Goal: Navigation & Orientation: Find specific page/section

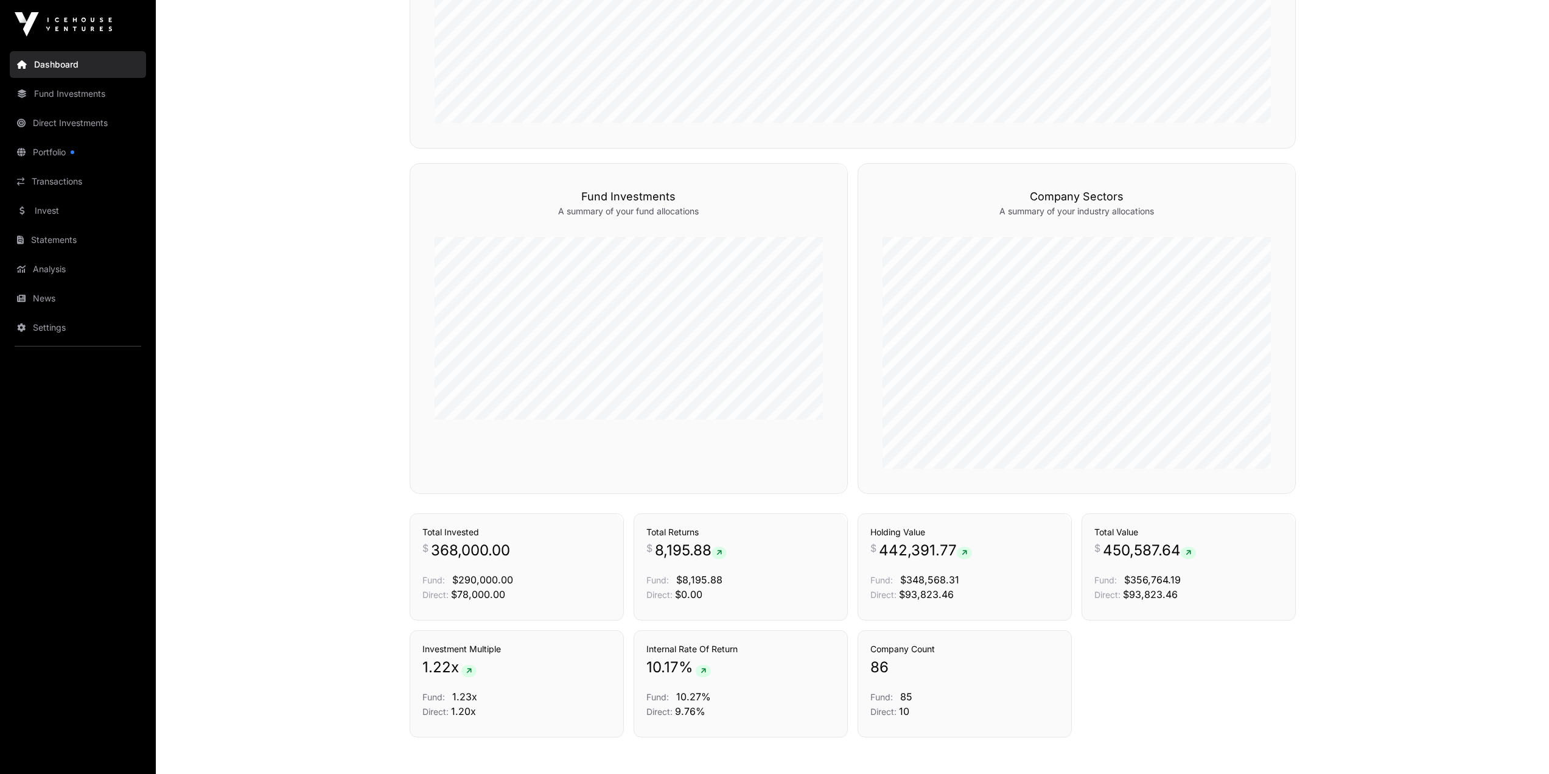
scroll to position [708, 0]
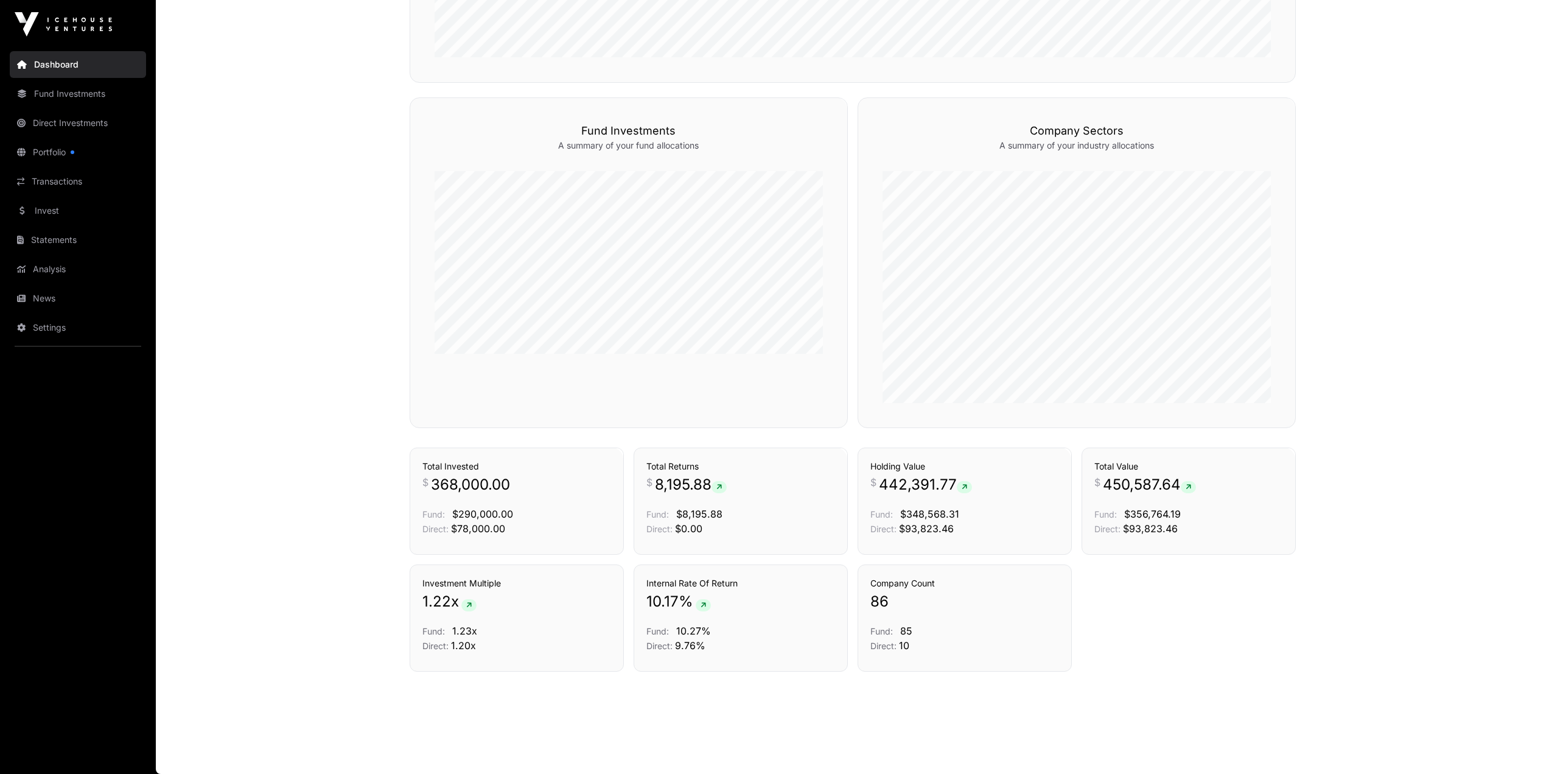
click at [39, 156] on link "Portfolio" at bounding box center [78, 152] width 136 height 27
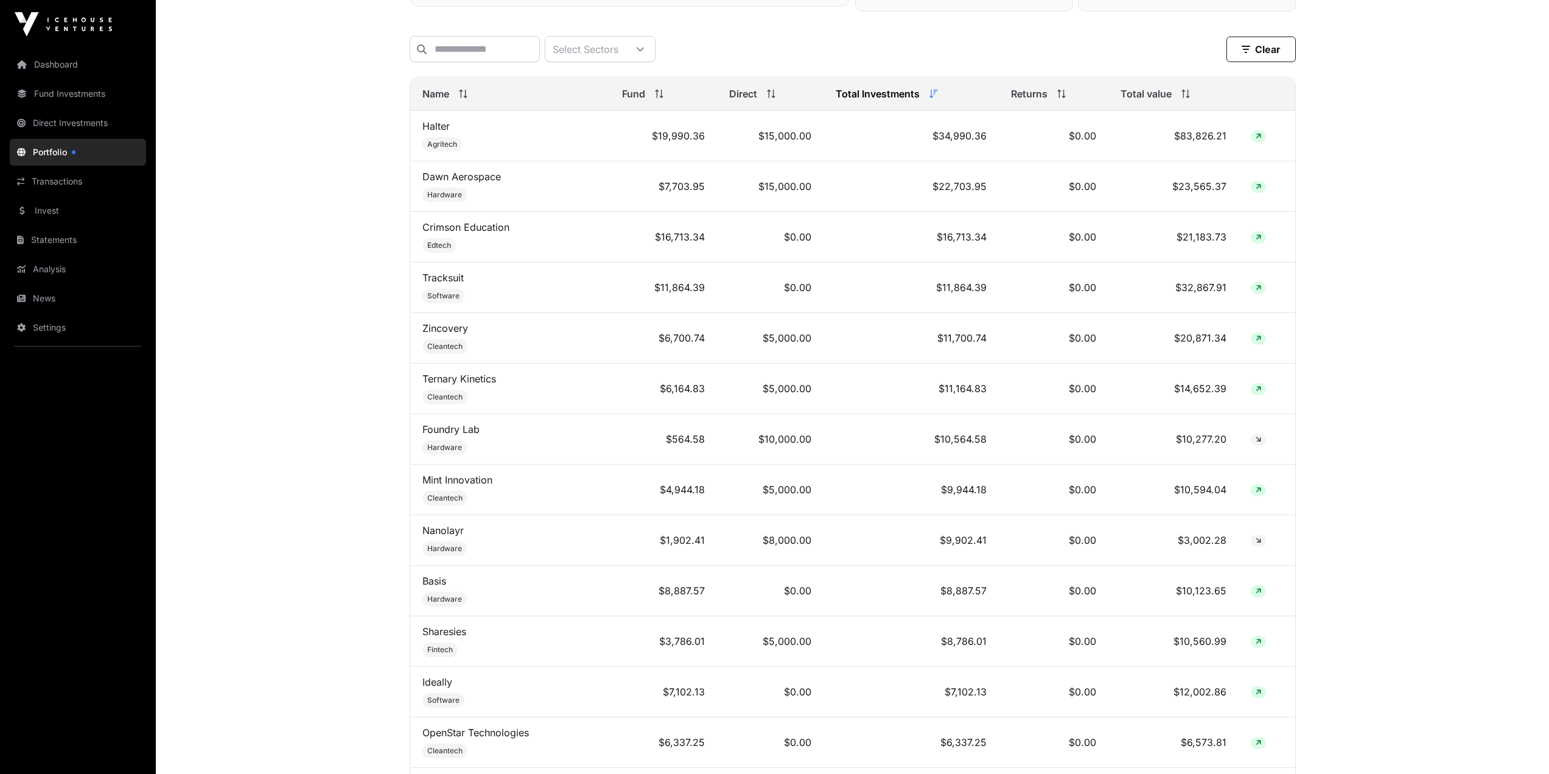
scroll to position [426, 0]
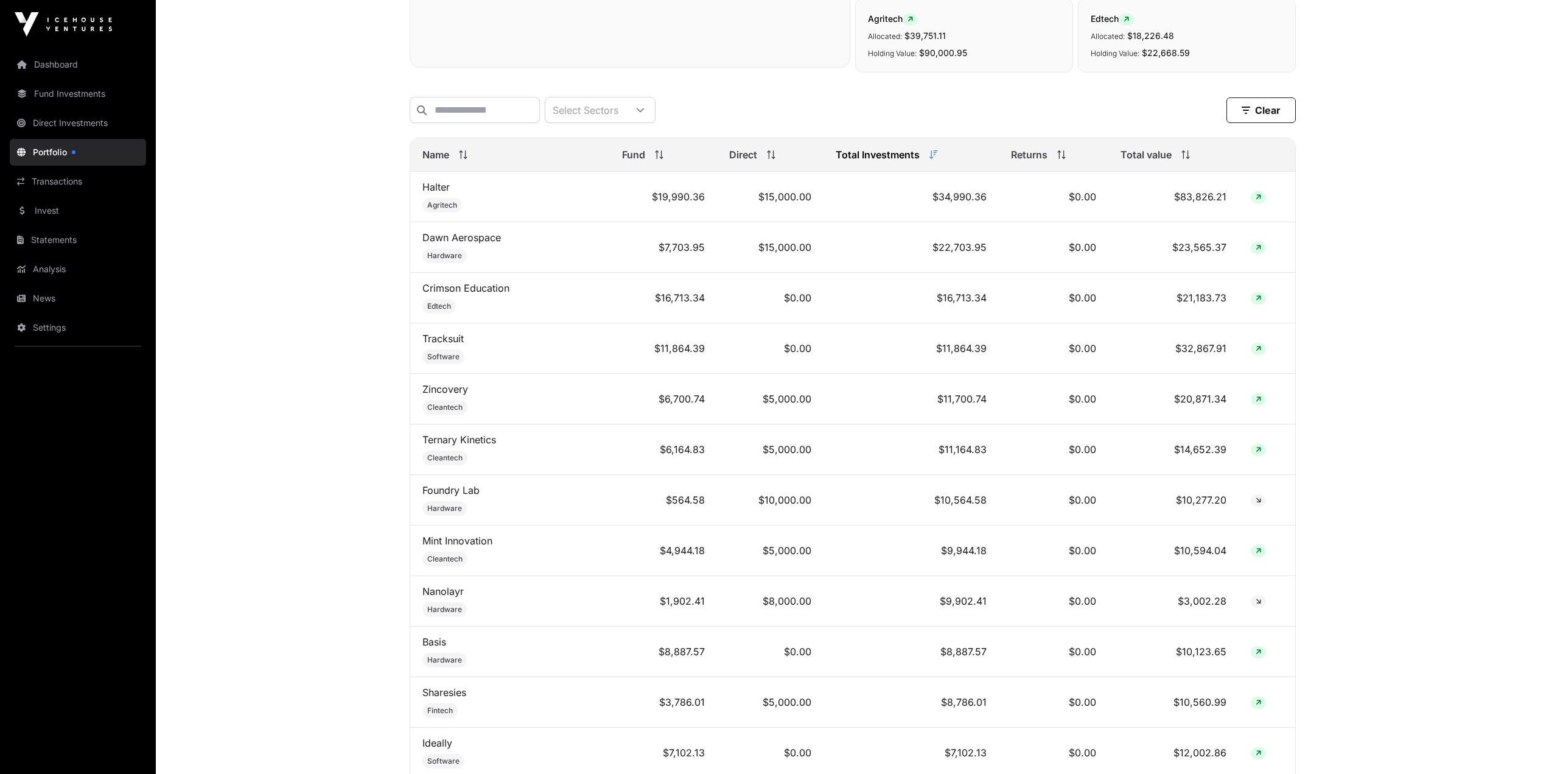
click at [1191, 158] on div "Total value" at bounding box center [1173, 154] width 105 height 15
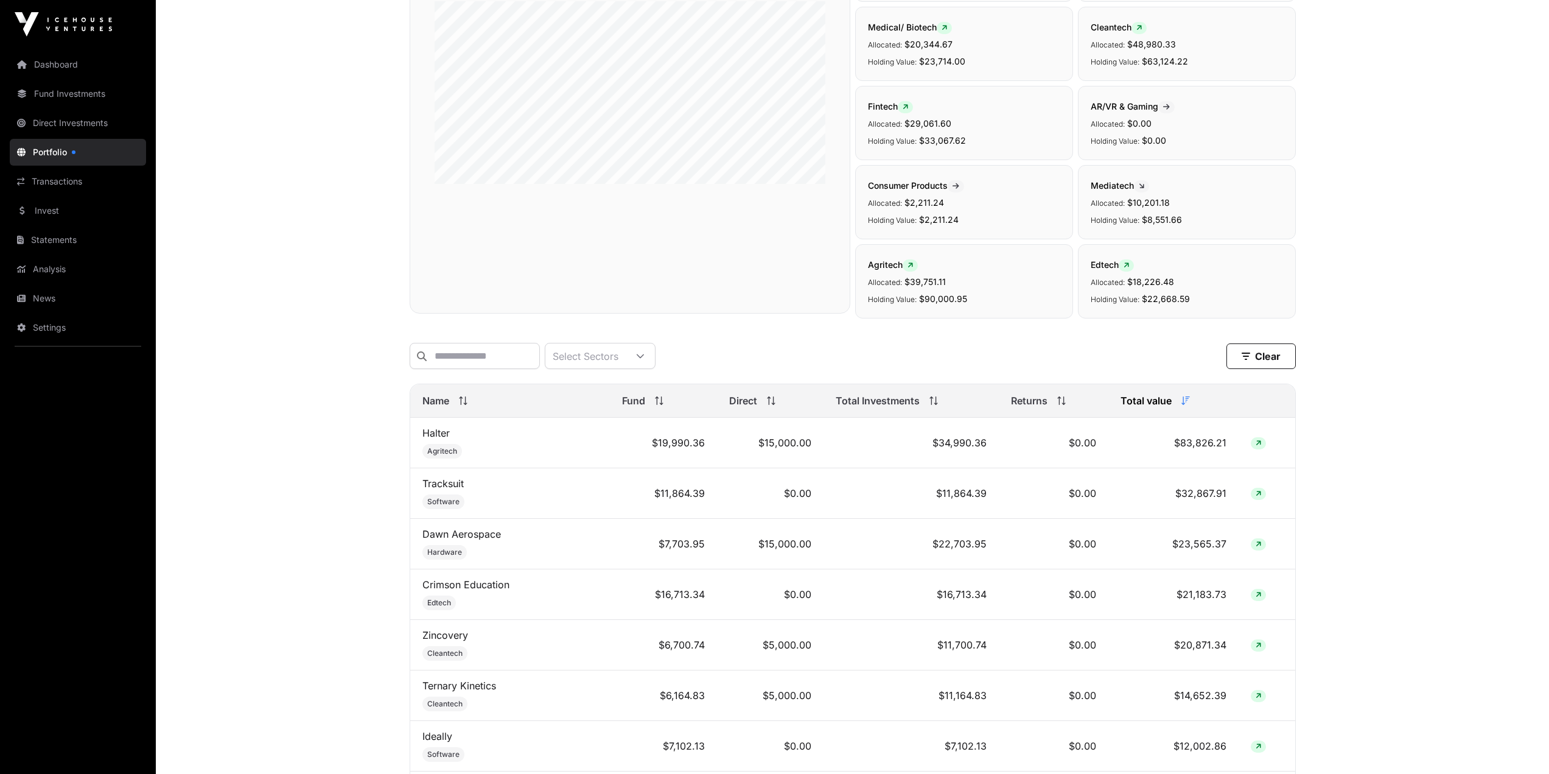
scroll to position [0, 0]
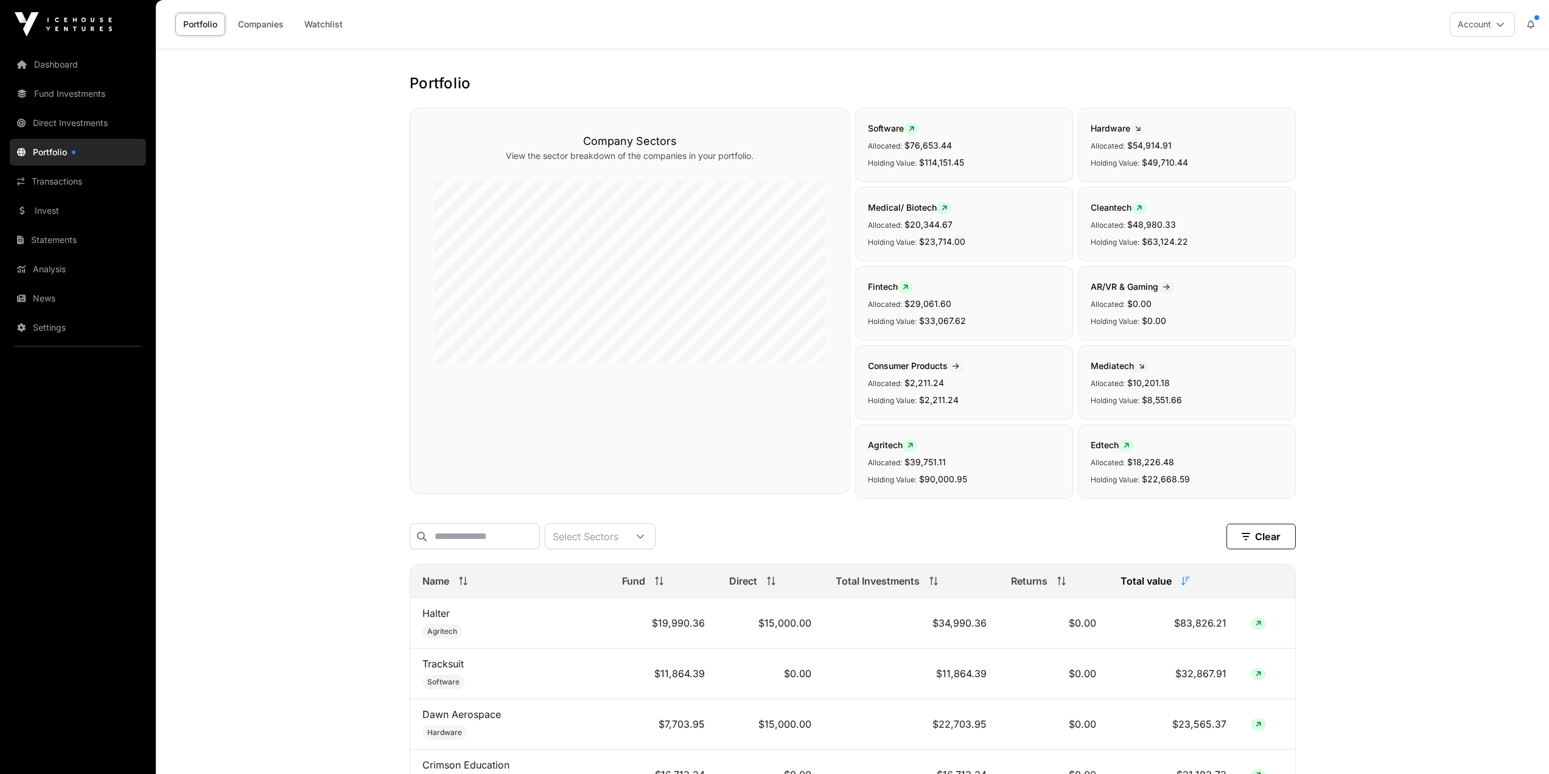
click at [38, 186] on link "Transactions" at bounding box center [78, 181] width 136 height 27
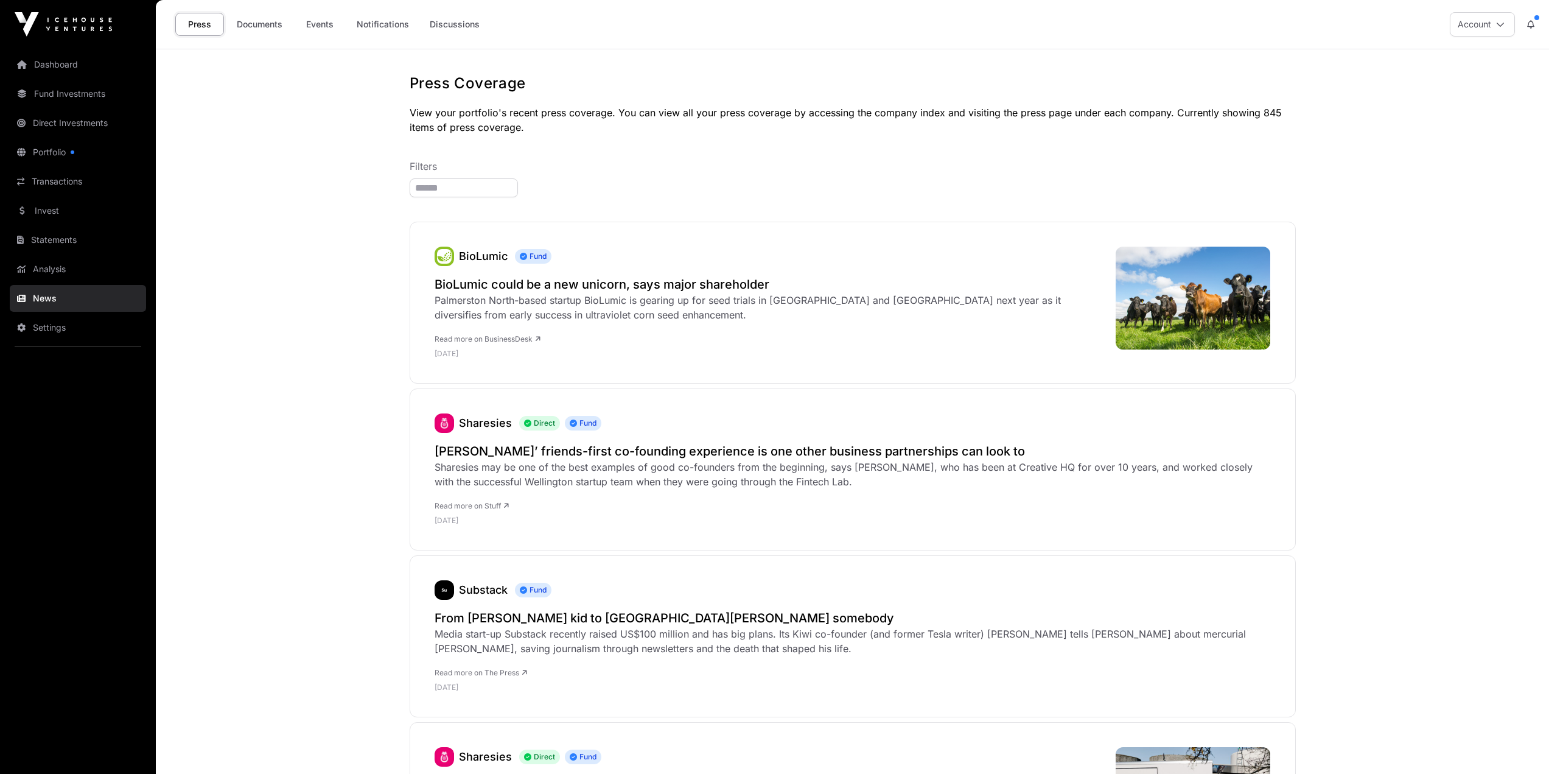
click at [321, 24] on link "Events" at bounding box center [319, 24] width 49 height 23
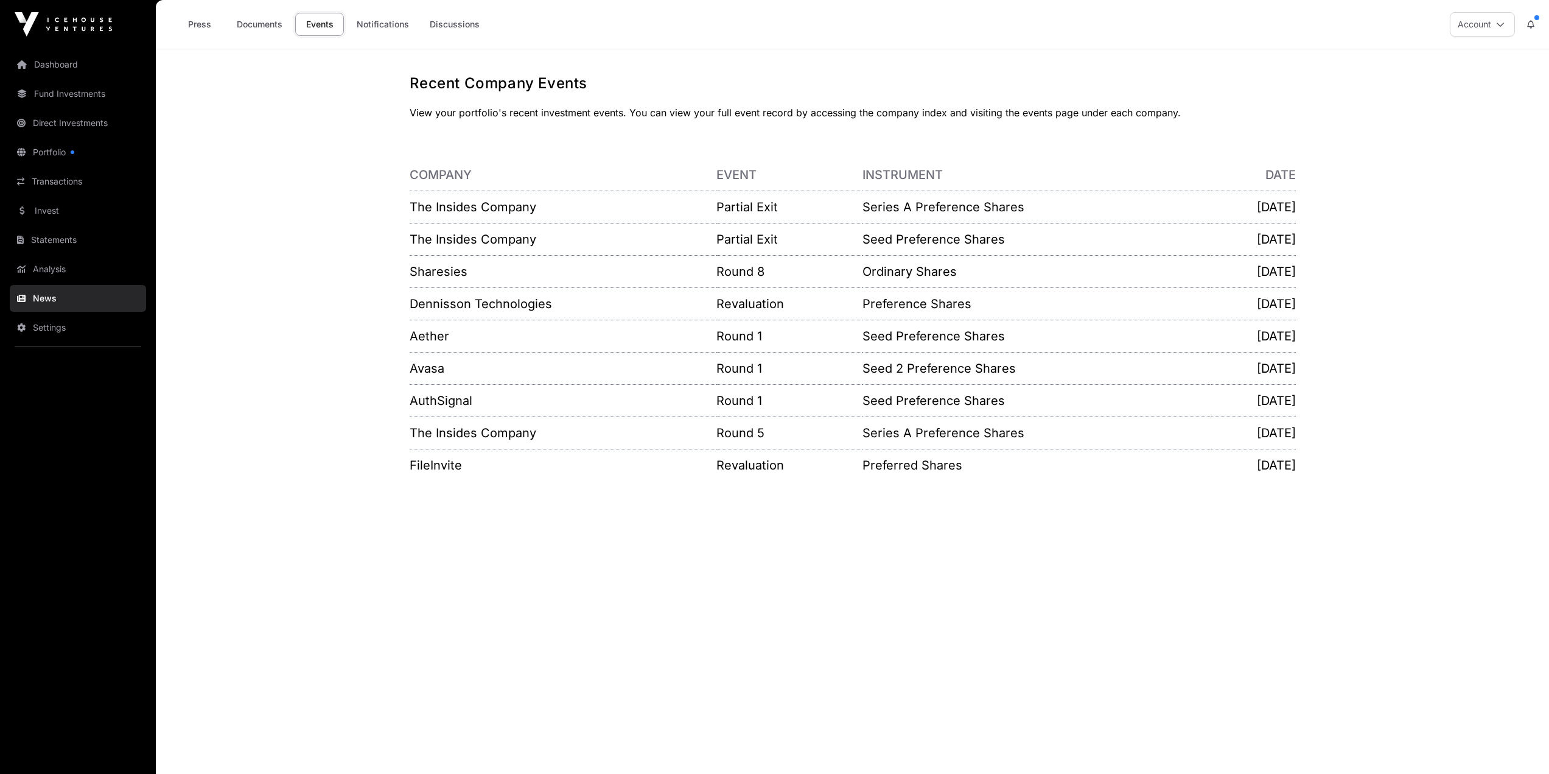
click at [434, 269] on link "Sharesies" at bounding box center [439, 271] width 58 height 15
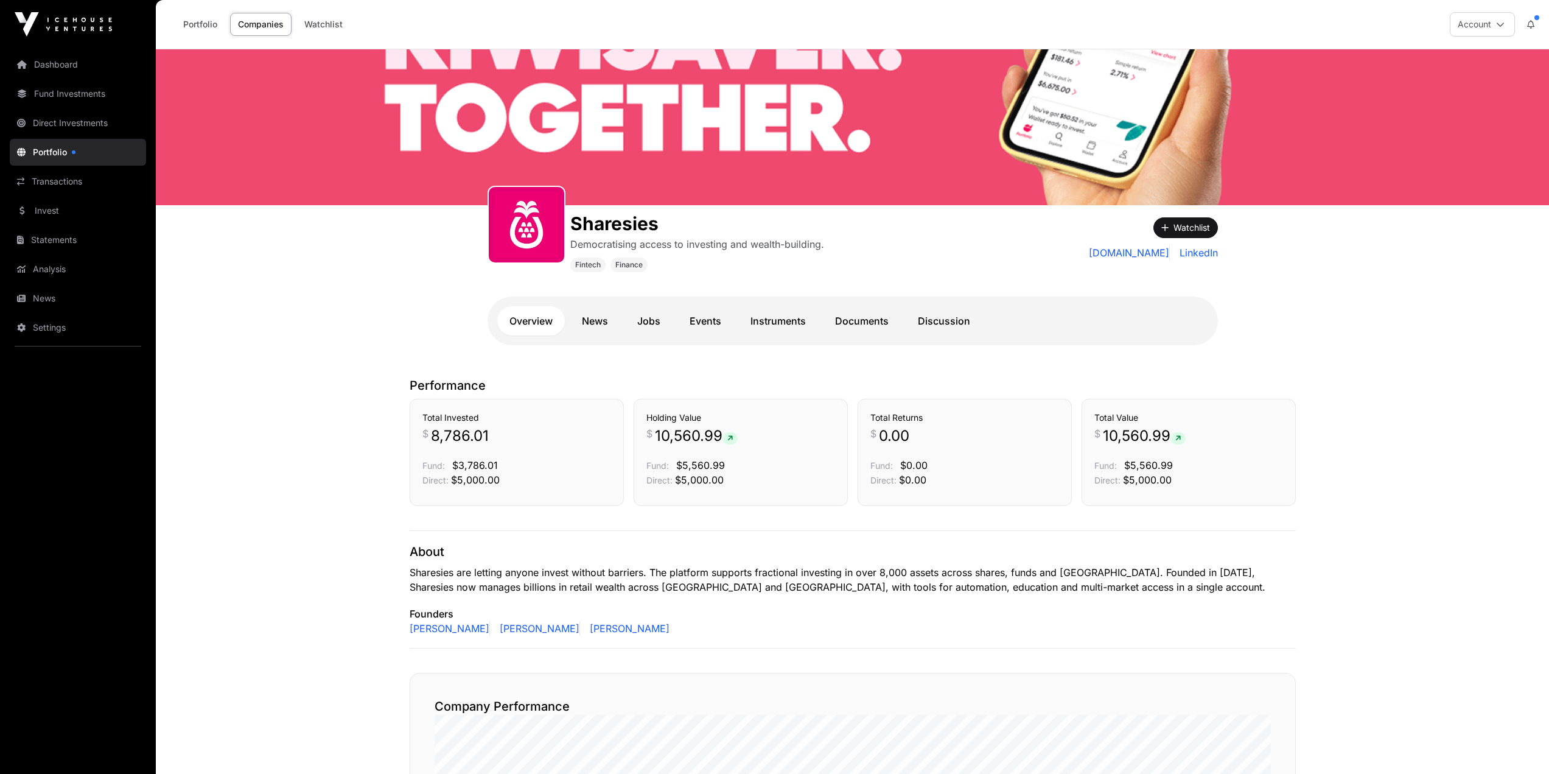
click at [47, 180] on link "Transactions" at bounding box center [78, 181] width 136 height 27
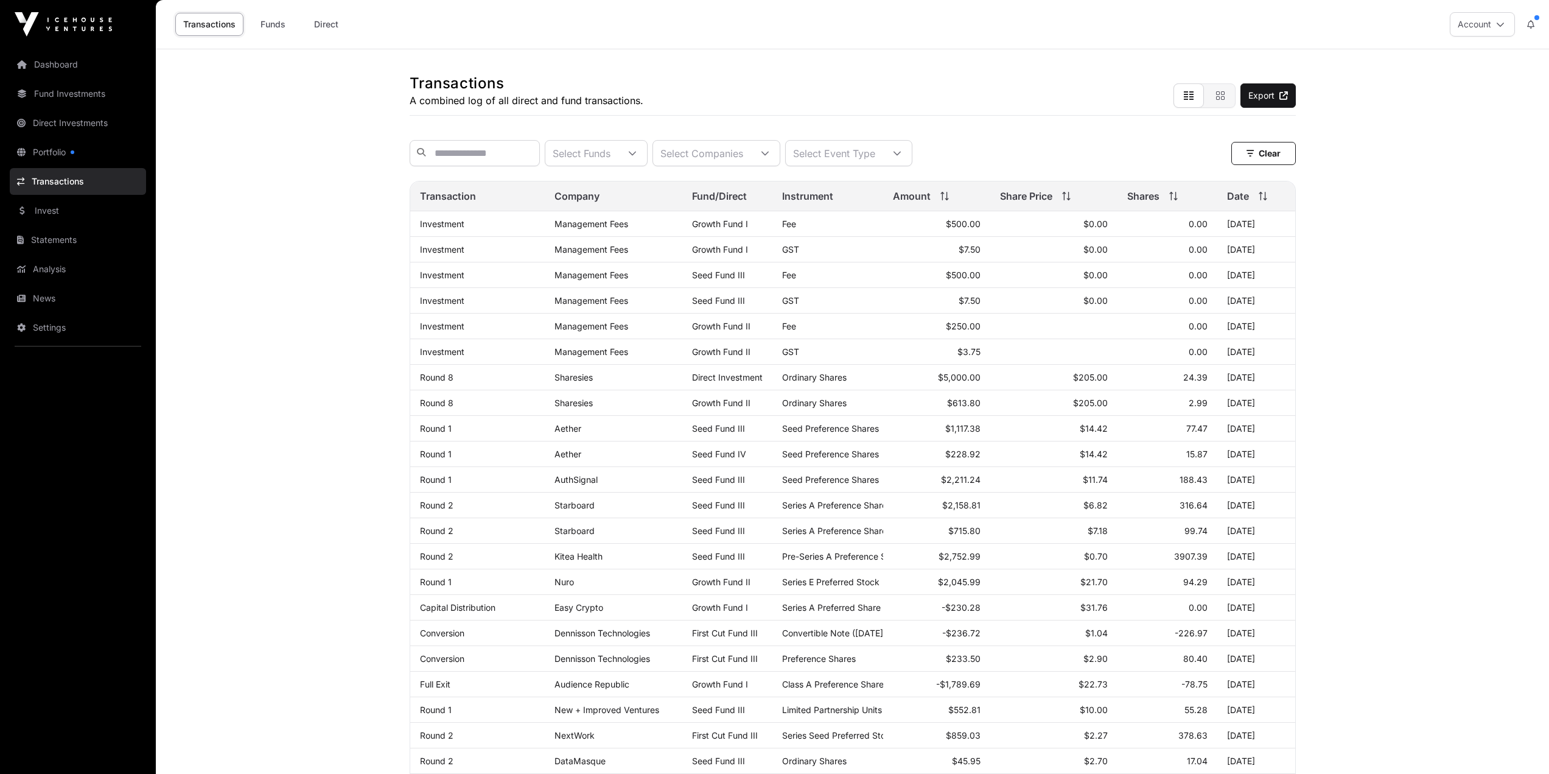
click at [44, 238] on link "Statements" at bounding box center [78, 239] width 136 height 27
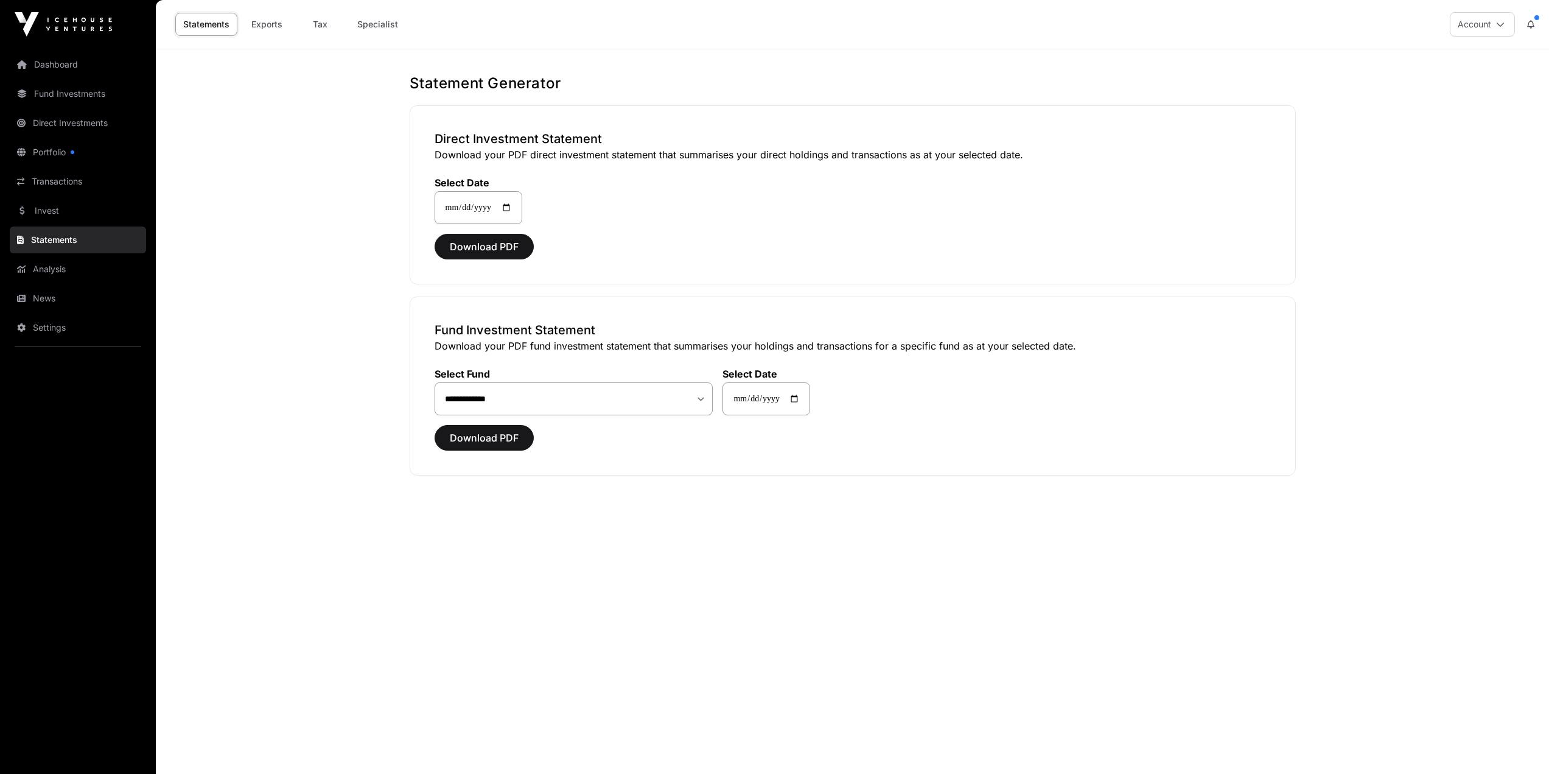
click at [45, 268] on link "Analysis" at bounding box center [78, 269] width 136 height 27
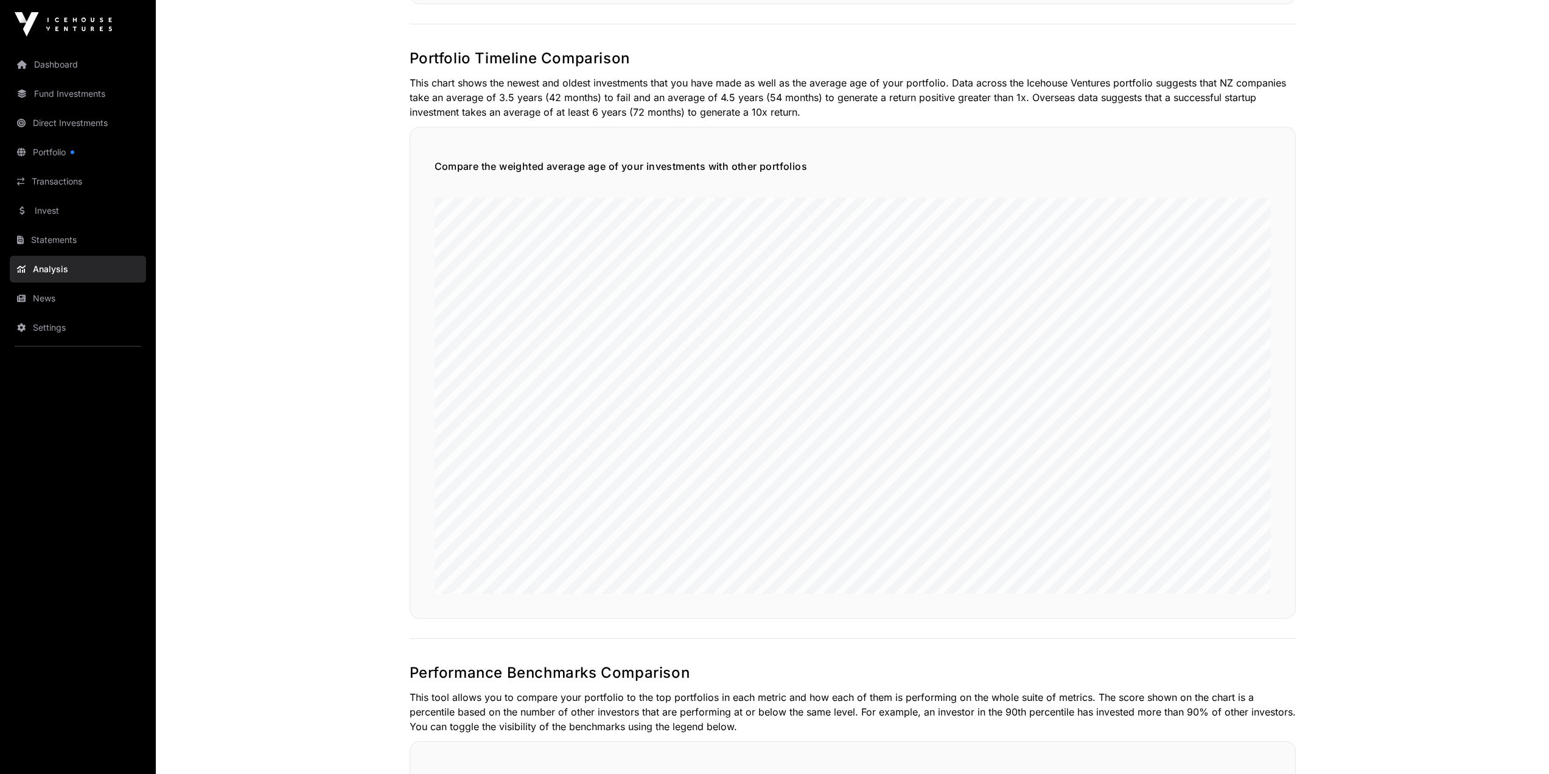
scroll to position [1339, 0]
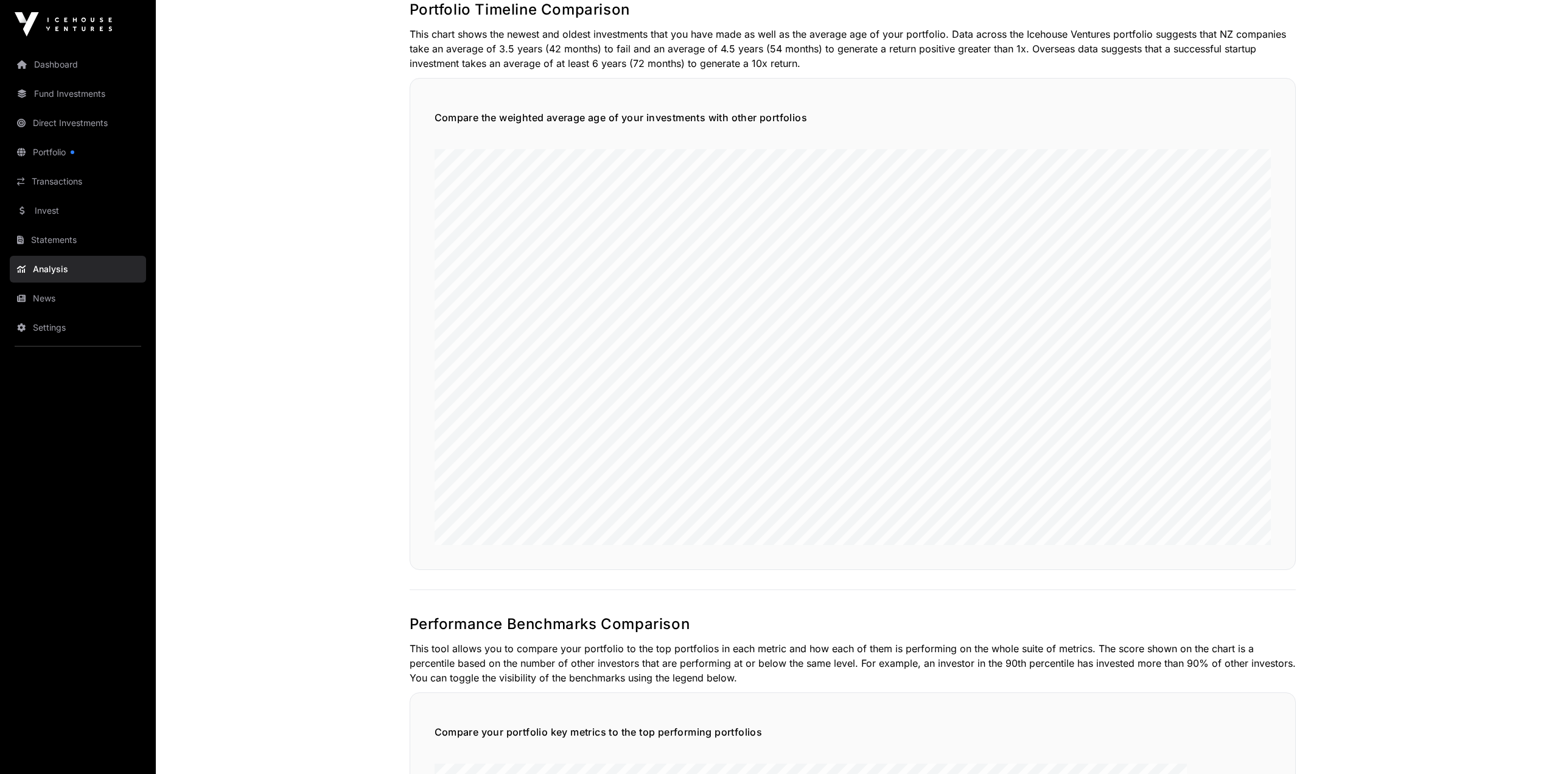
click at [46, 295] on link "News" at bounding box center [78, 298] width 136 height 27
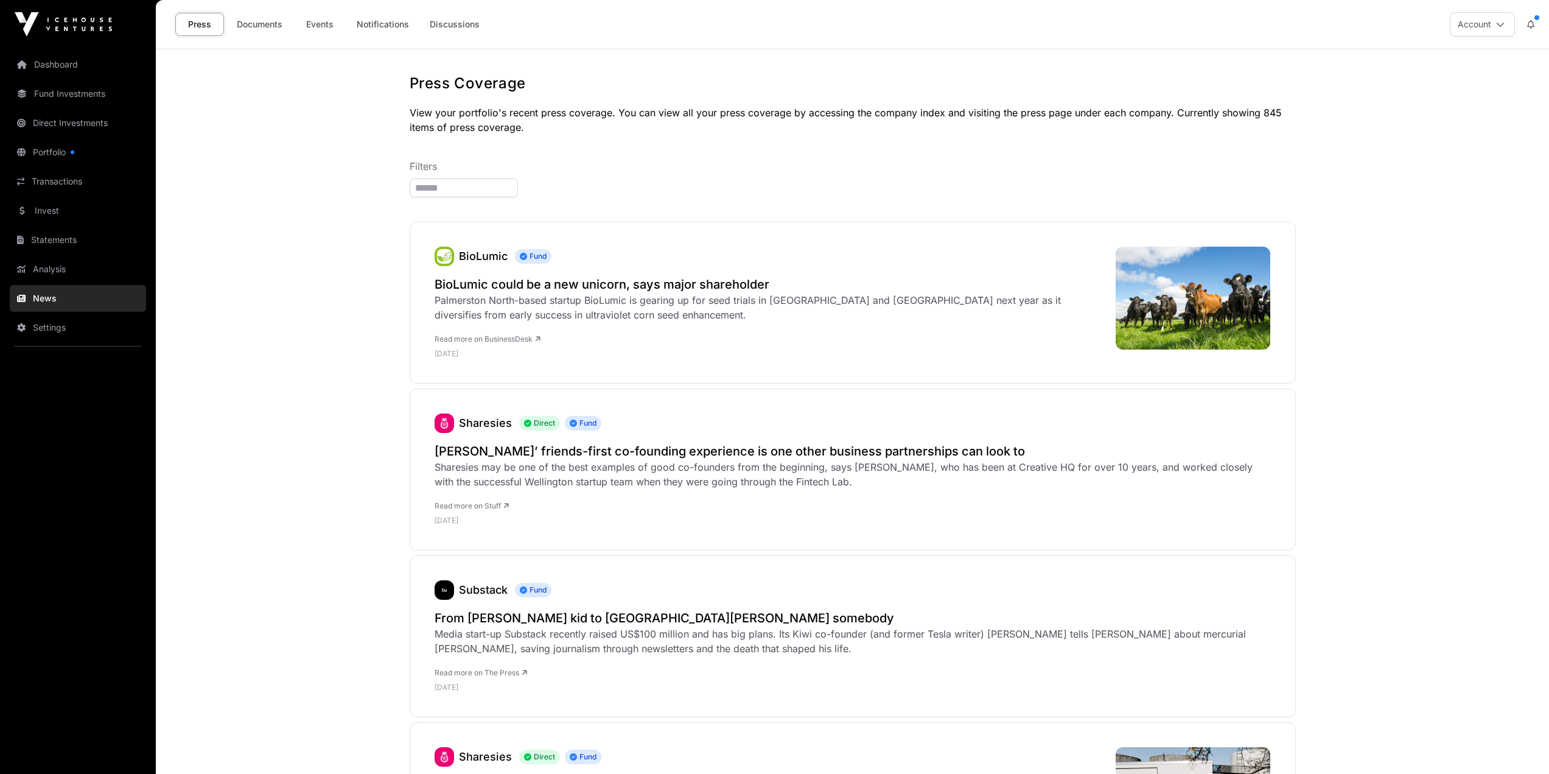
click at [325, 21] on link "Events" at bounding box center [319, 24] width 49 height 23
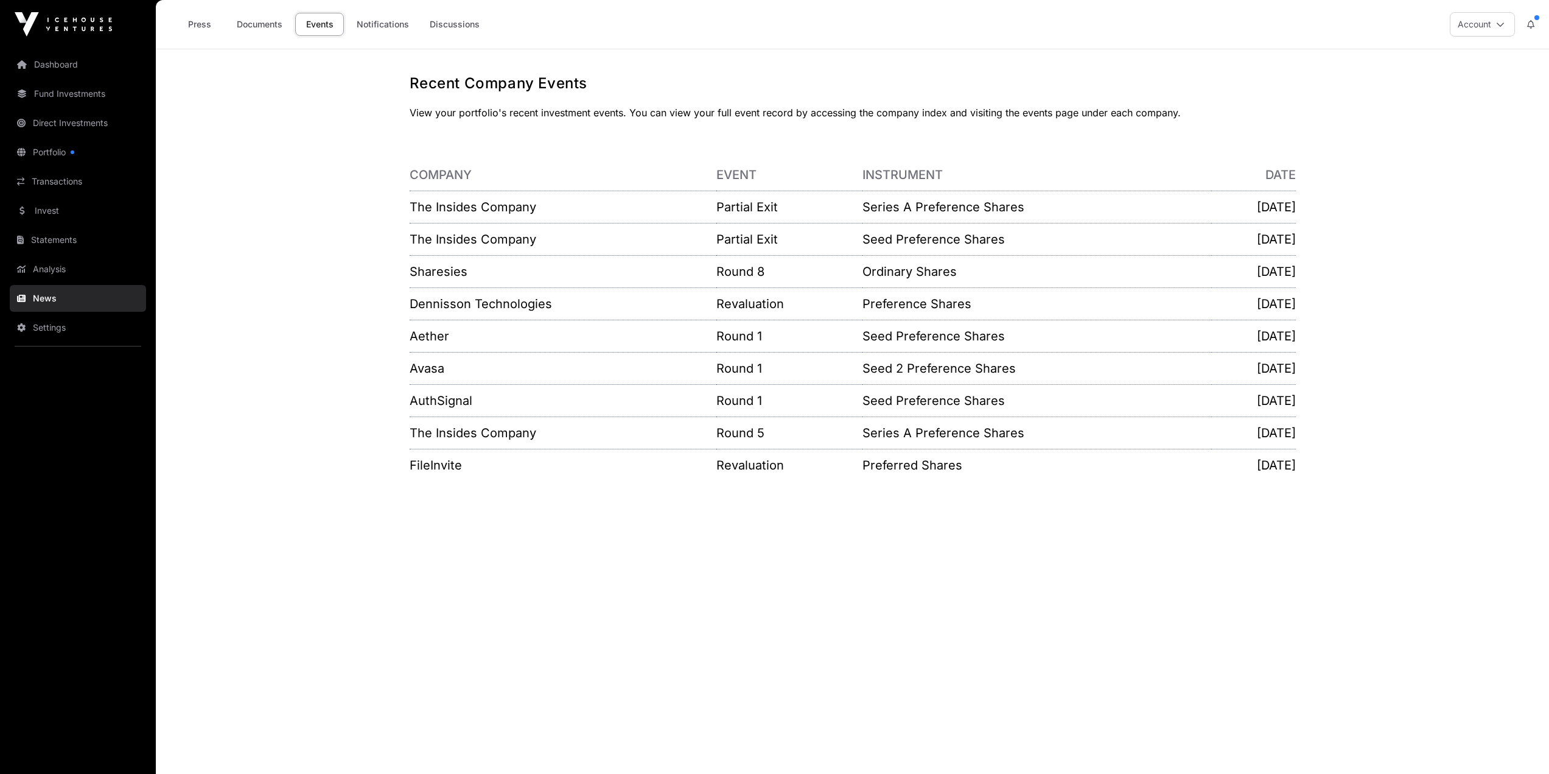
click at [447, 207] on link "The Insides Company" at bounding box center [473, 207] width 127 height 15
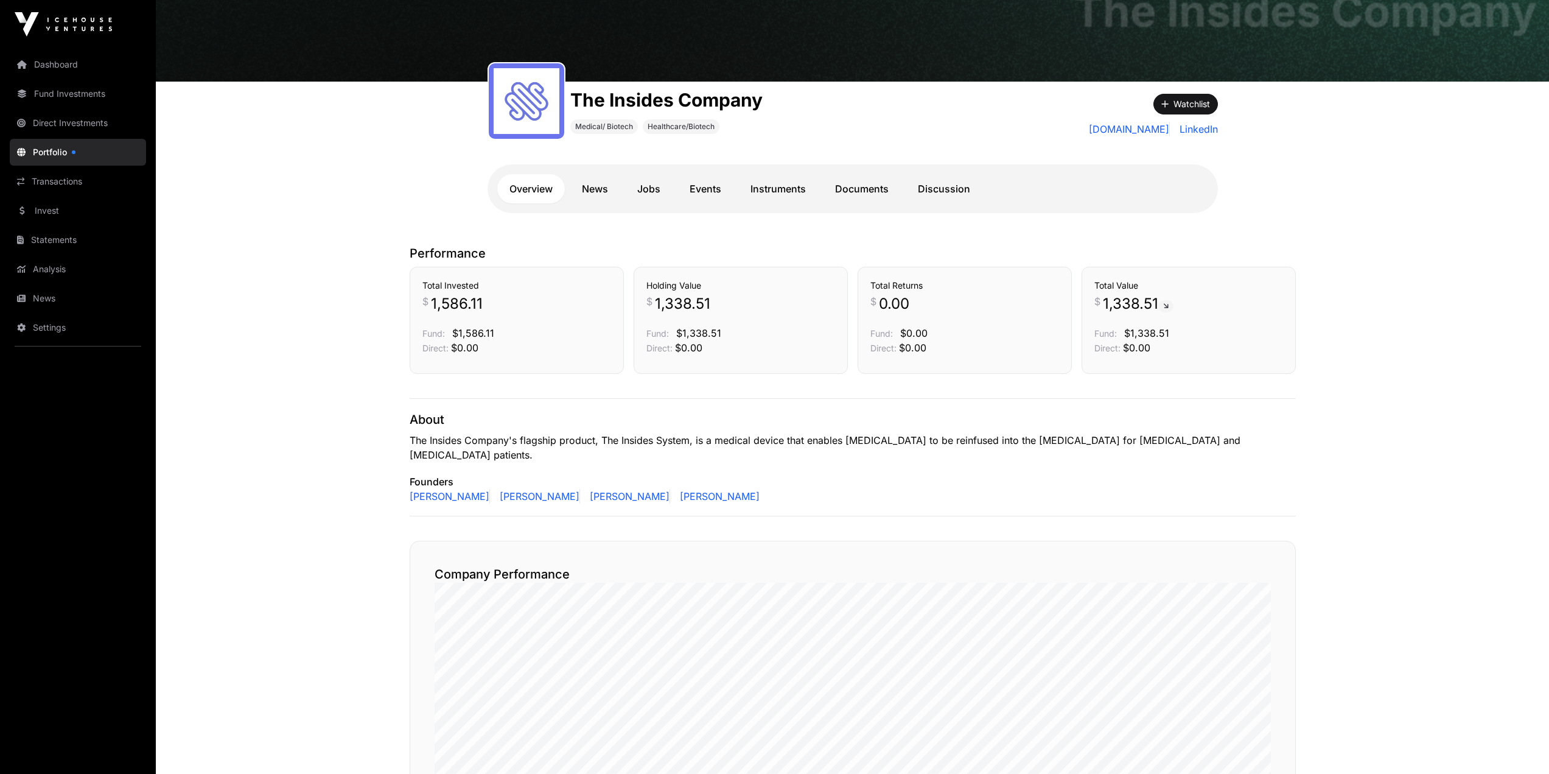
scroll to position [55, 0]
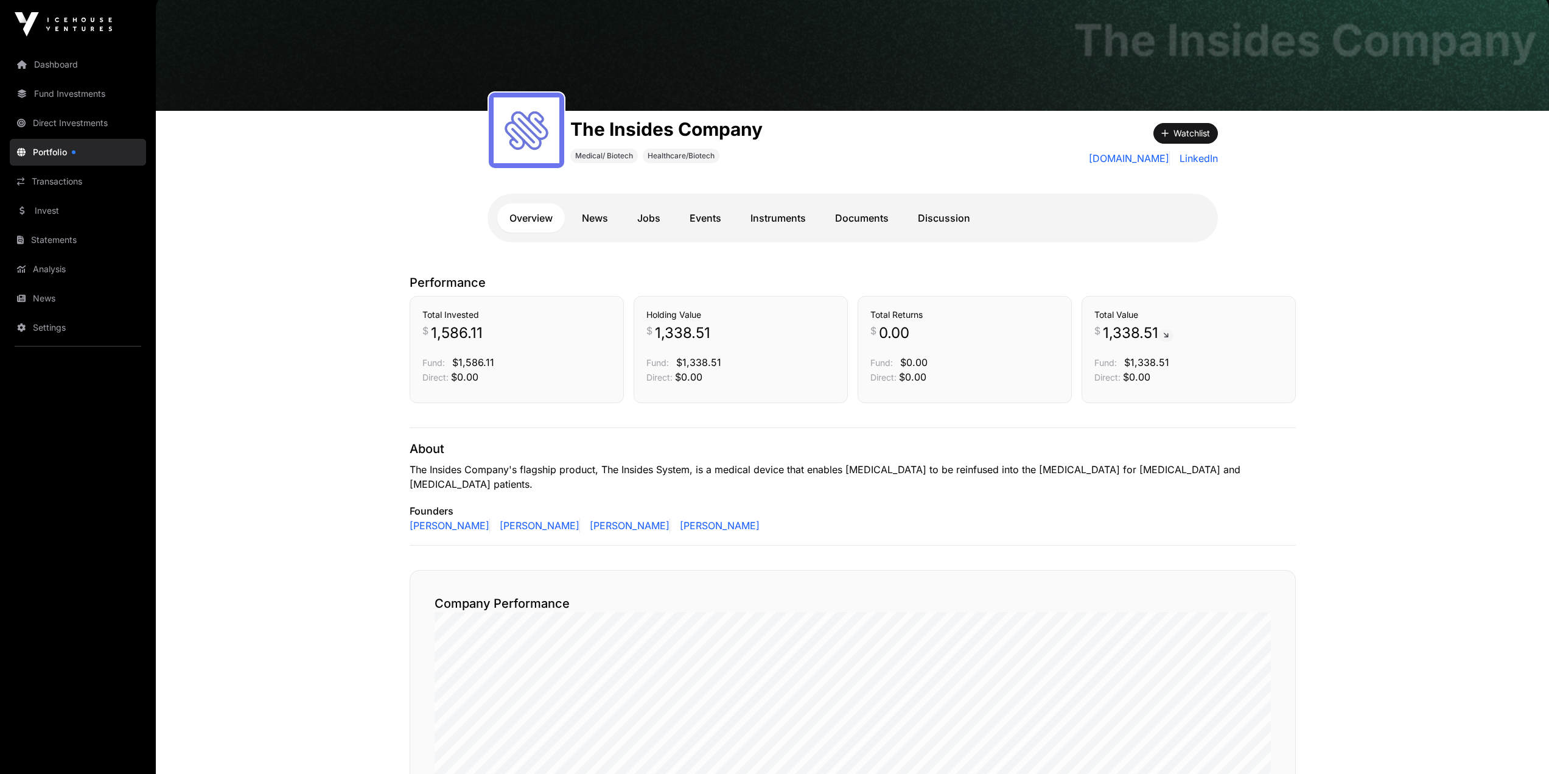
click at [764, 219] on link "Instruments" at bounding box center [779, 217] width 80 height 29
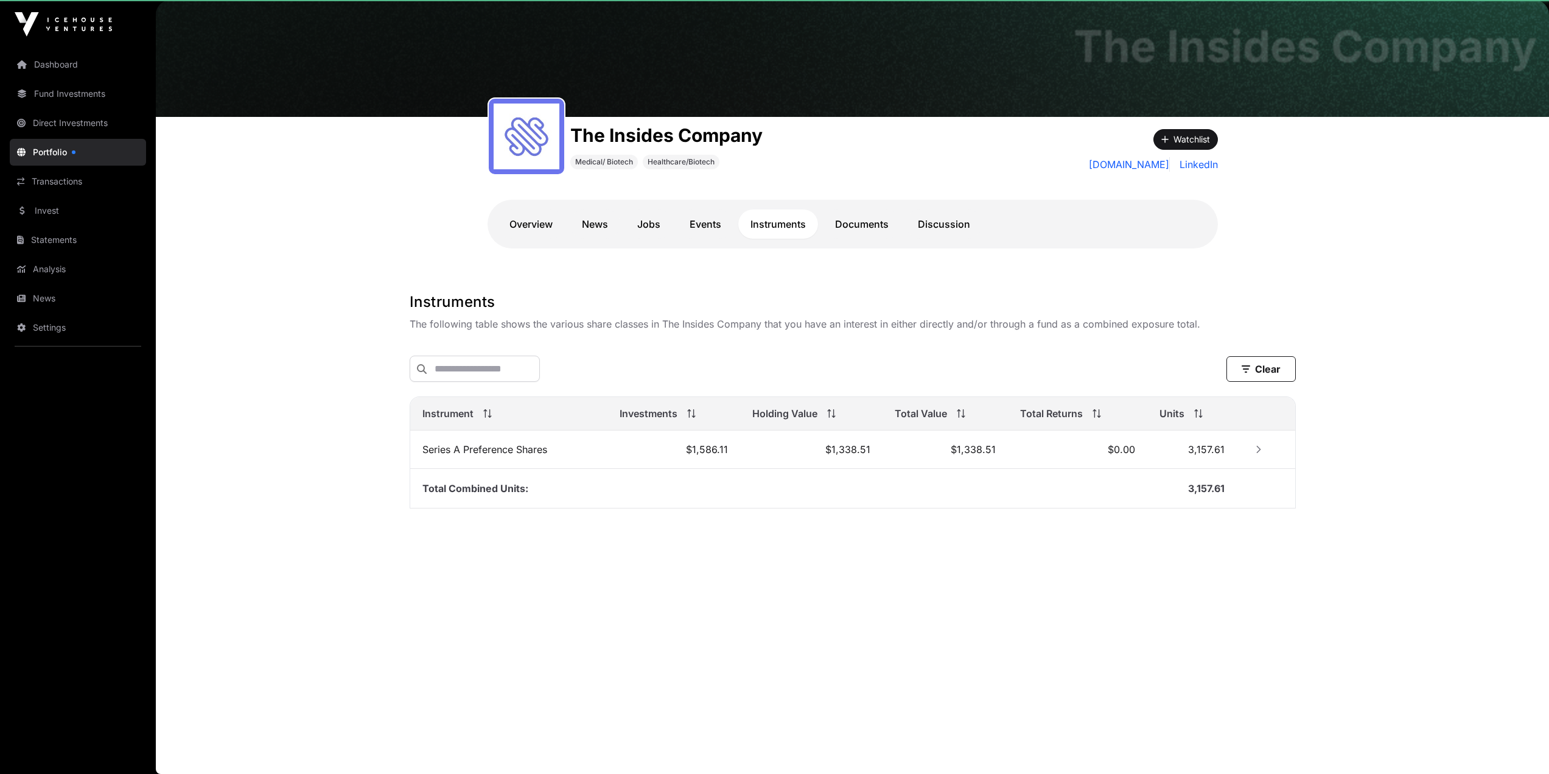
scroll to position [49, 0]
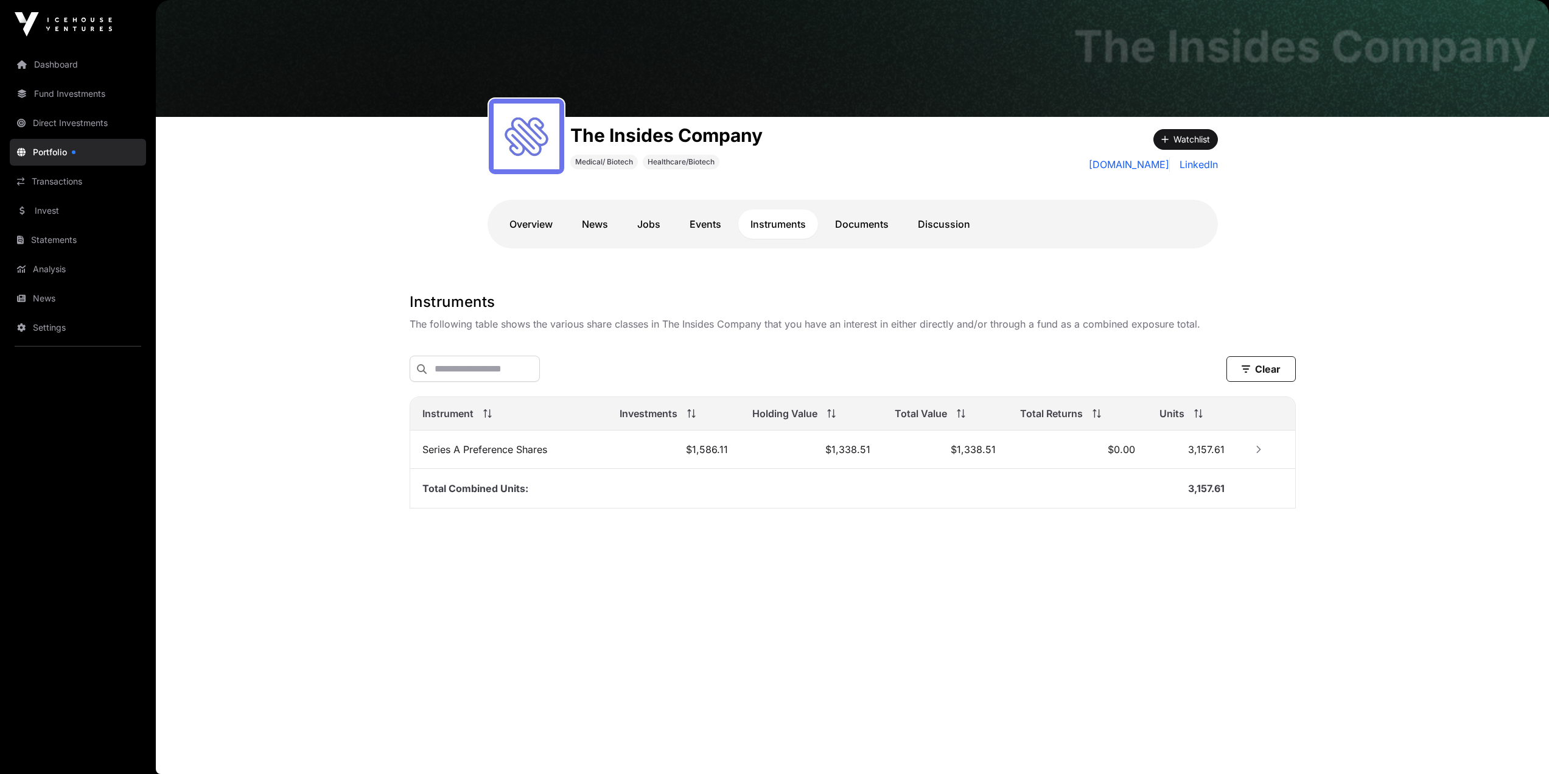
click at [30, 124] on link "Direct Investments" at bounding box center [78, 123] width 136 height 27
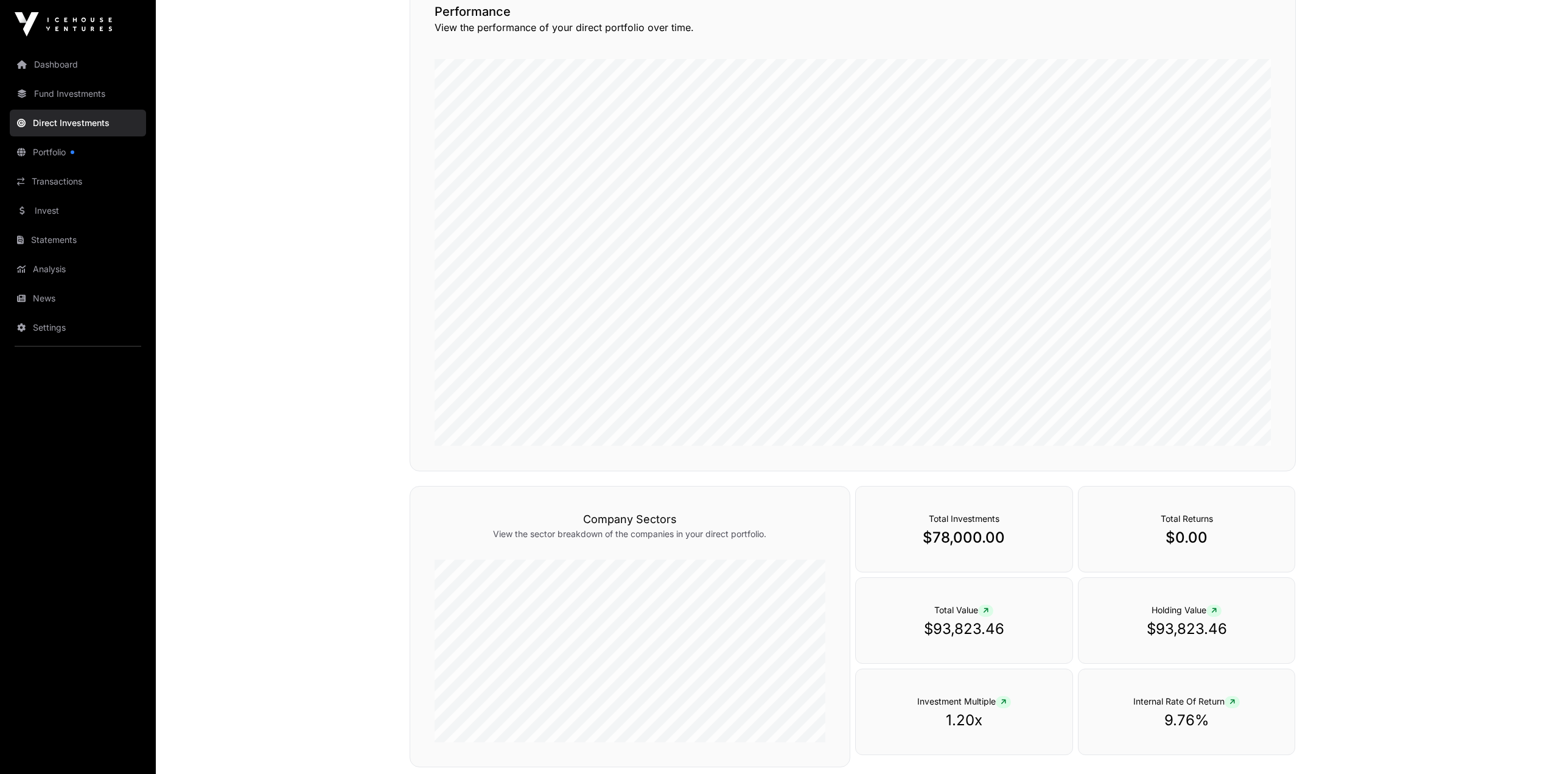
scroll to position [108, 0]
